Goal: Find specific page/section: Find specific page/section

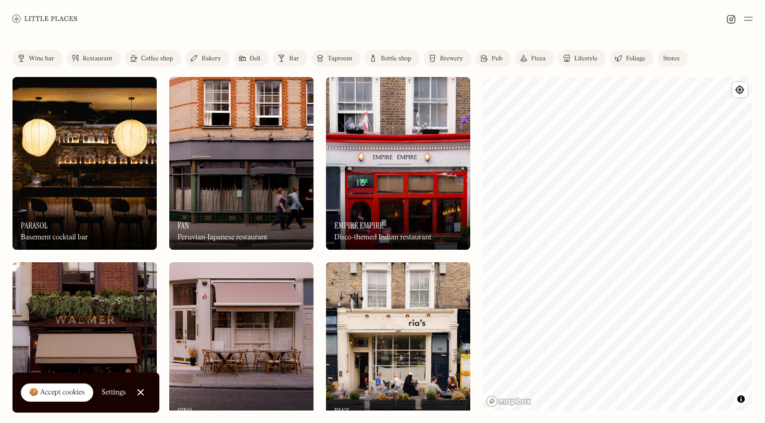
click at [676, 86] on div "Label Wine bar Restaurant Coffee shop Bakery Deli Bar Taproom Bottle shop Brewe…" at bounding box center [382, 230] width 765 height 386
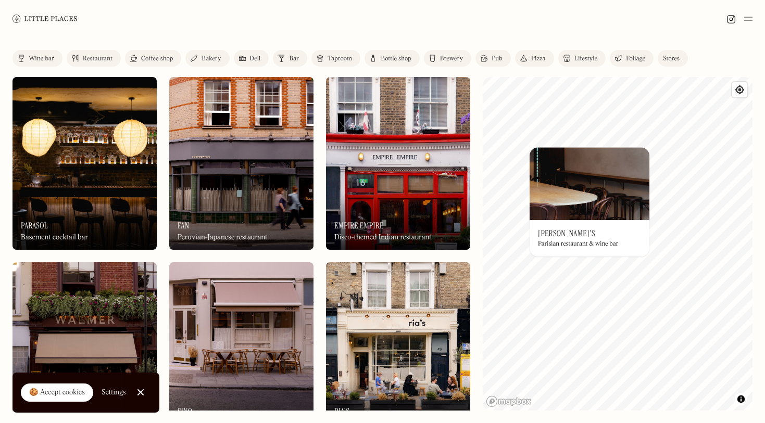
click at [590, 204] on img at bounding box center [589, 183] width 120 height 73
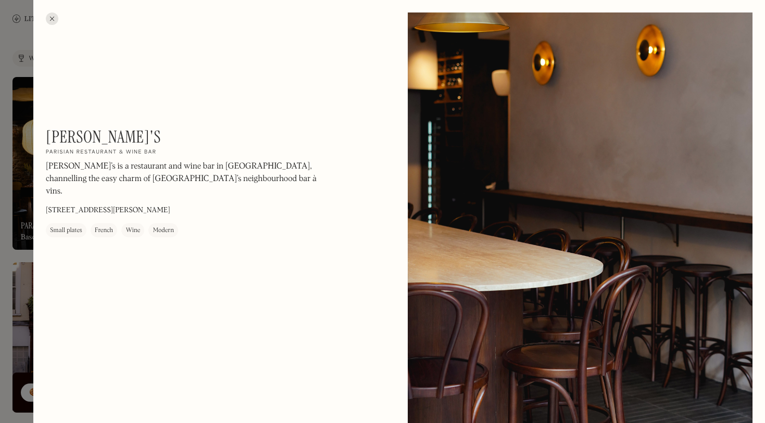
click at [54, 13] on div at bounding box center [52, 18] width 12 height 12
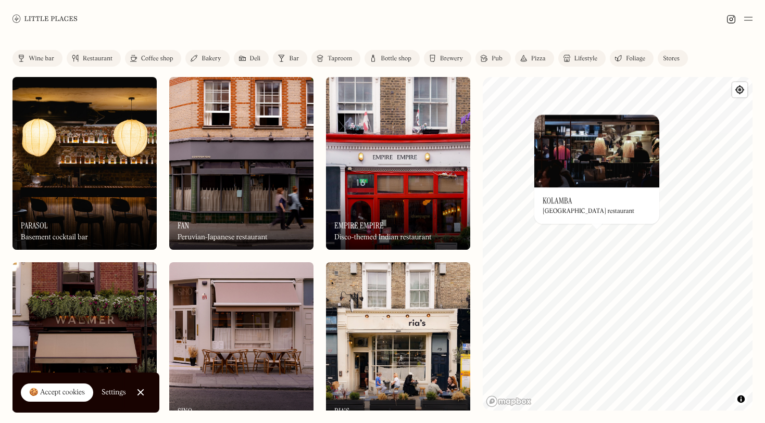
click at [474, 257] on div "Label Wine bar Restaurant Coffee shop Bakery Deli Bar Taproom Bottle shop Brewe…" at bounding box center [382, 230] width 765 height 386
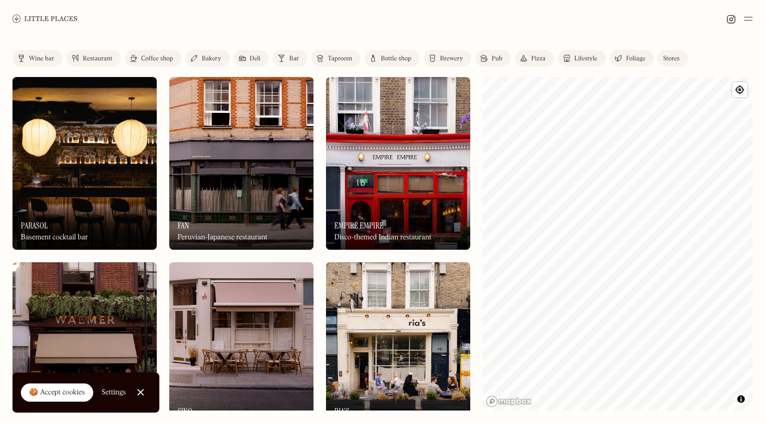
click at [495, 63] on link "Pub" at bounding box center [492, 58] width 35 height 17
